Goal: Transaction & Acquisition: Purchase product/service

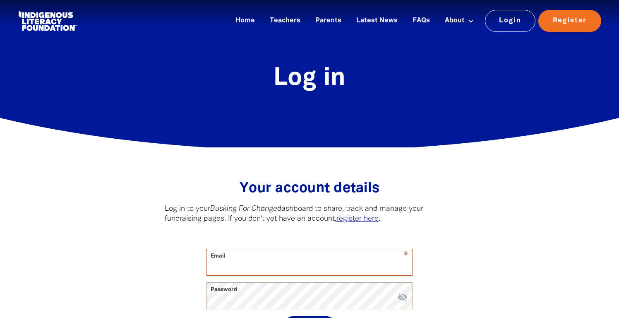
click at [350, 263] on input "Email" at bounding box center [309, 262] width 206 height 26
type input "[EMAIL_ADDRESS][DOMAIN_NAME]"
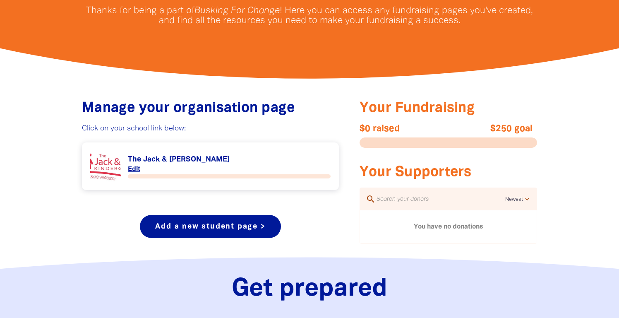
scroll to position [256, 0]
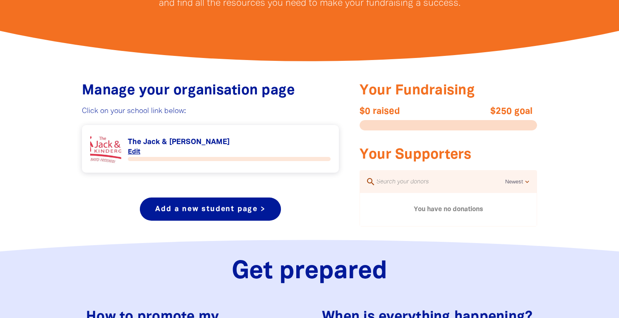
click at [216, 140] on link "Link to The Jack & [PERSON_NAME]" at bounding box center [210, 148] width 240 height 31
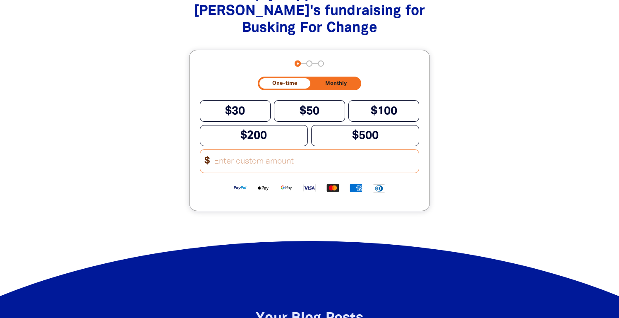
scroll to position [1070, 0]
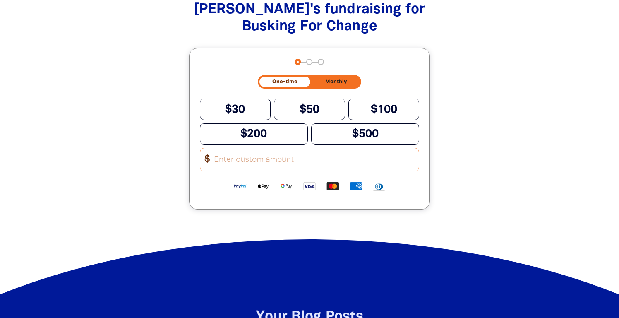
click at [282, 161] on input "Other Amount" at bounding box center [314, 159] width 210 height 23
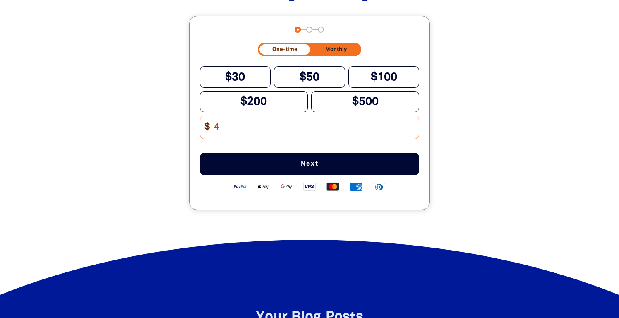
scroll to position [1103, 0]
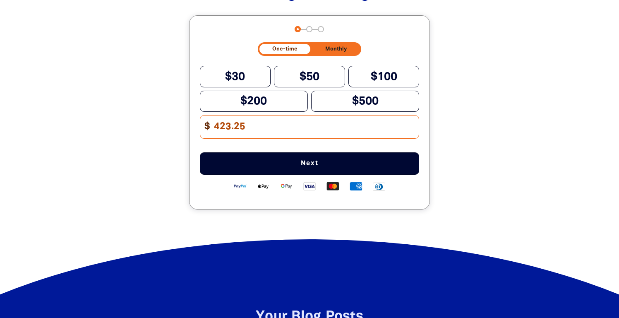
type input "423.25"
click at [312, 163] on span "Next" at bounding box center [309, 163] width 192 height 7
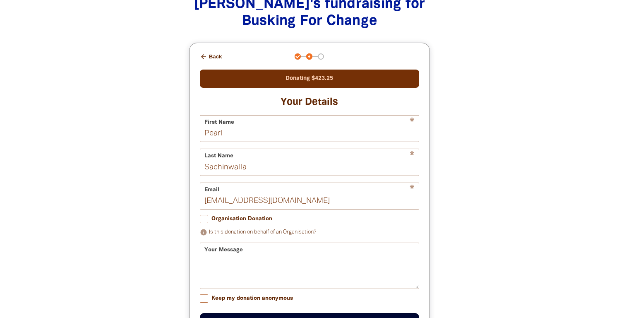
scroll to position [1104, 0]
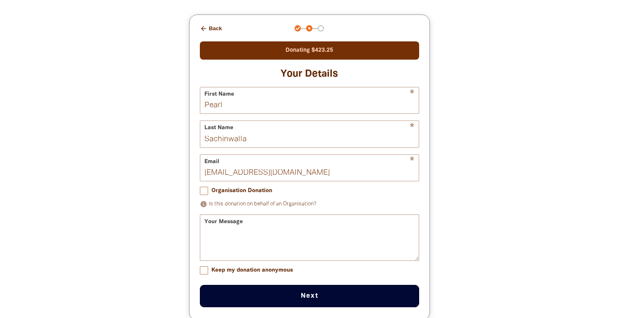
click at [207, 192] on input "Organisation Donation" at bounding box center [204, 191] width 8 height 8
checkbox input "true"
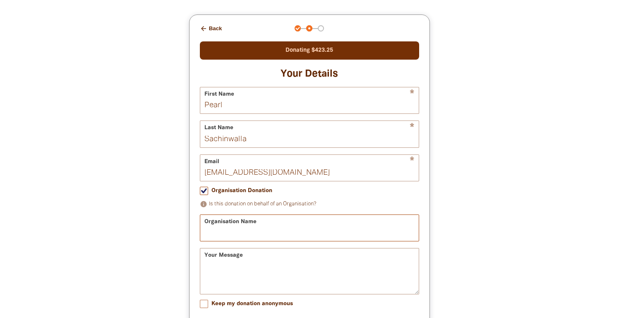
click at [235, 228] on input "Organisation Name" at bounding box center [309, 228] width 219 height 26
type input "The Jack and [PERSON_NAME]"
click at [234, 259] on div "Your Message" at bounding box center [310, 271] width 220 height 46
click at [229, 262] on div "Your Message" at bounding box center [310, 271] width 220 height 46
click at [215, 266] on textarea "Your Message" at bounding box center [309, 278] width 219 height 31
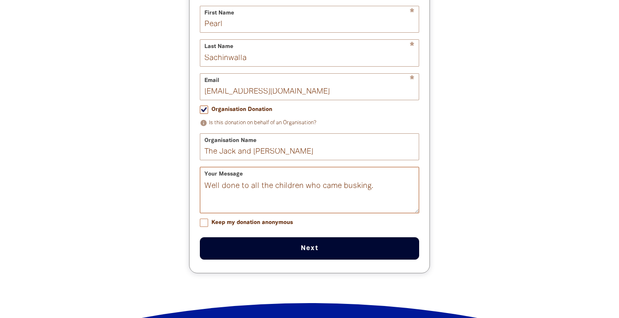
scroll to position [1187, 0]
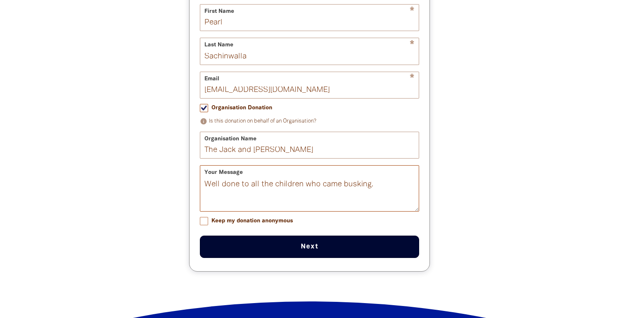
type textarea "Well done to all the children who came busking."
click at [309, 248] on button "Next chevron_right" at bounding box center [310, 246] width 220 height 22
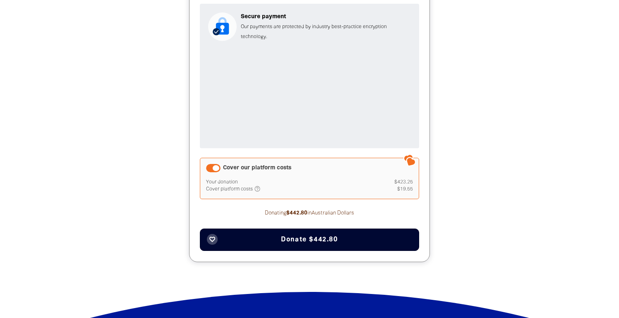
scroll to position [1255, 0]
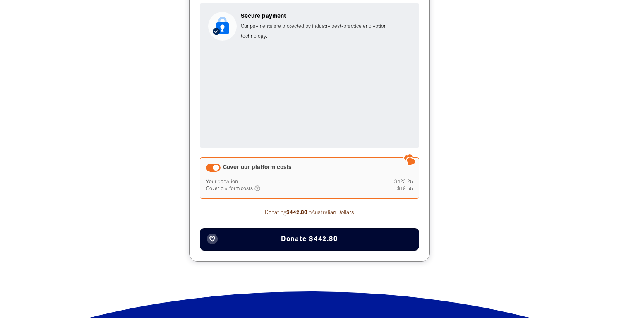
click at [217, 168] on div "Cover our platform costs" at bounding box center [213, 167] width 14 height 8
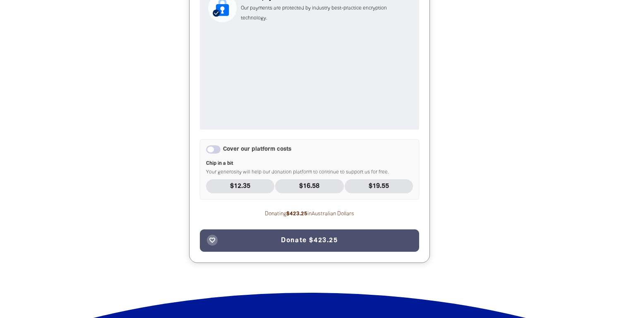
scroll to position [1274, 0]
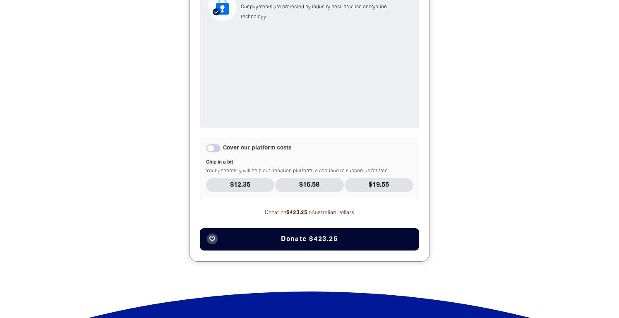
click at [321, 238] on span "Donate $423.25" at bounding box center [309, 239] width 57 height 7
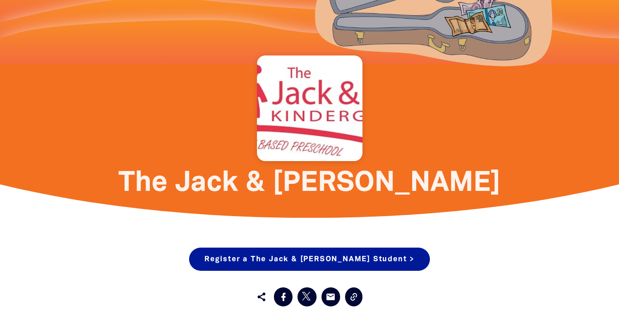
scroll to position [339, 0]
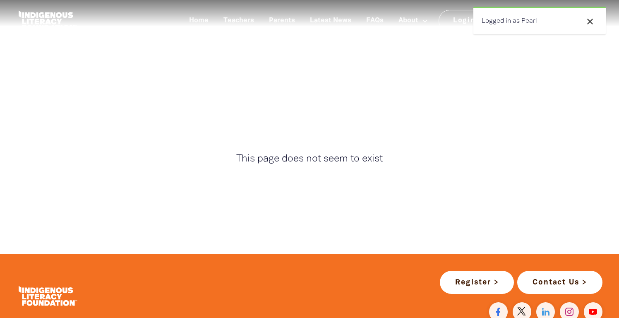
click at [590, 21] on icon "close" at bounding box center [590, 22] width 10 height 10
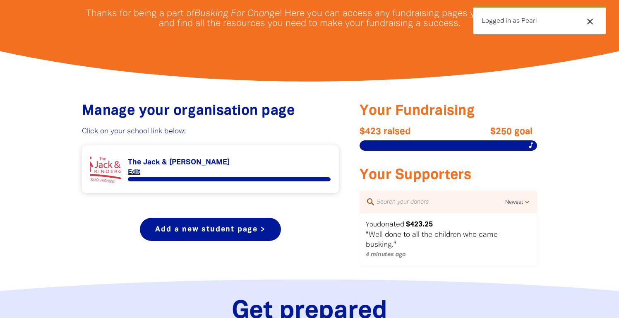
scroll to position [237, 0]
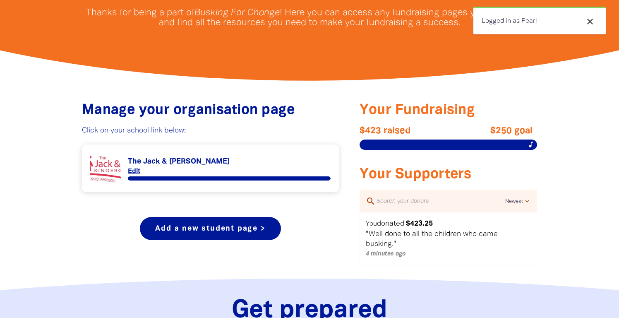
click at [527, 200] on select "Newest Oldest Highest Lowest" at bounding box center [518, 202] width 26 height 10
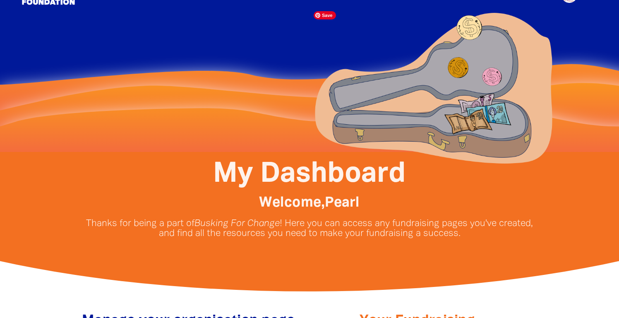
scroll to position [0, 0]
